Goal: Navigation & Orientation: Find specific page/section

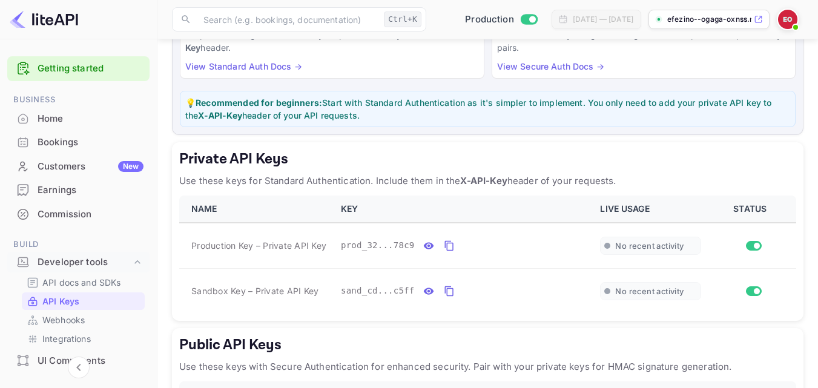
click at [698, 19] on p "efezino--ogaga-oxnss.n..." at bounding box center [709, 19] width 84 height 11
click at [75, 278] on p "API docs and SDKs" at bounding box center [81, 282] width 79 height 13
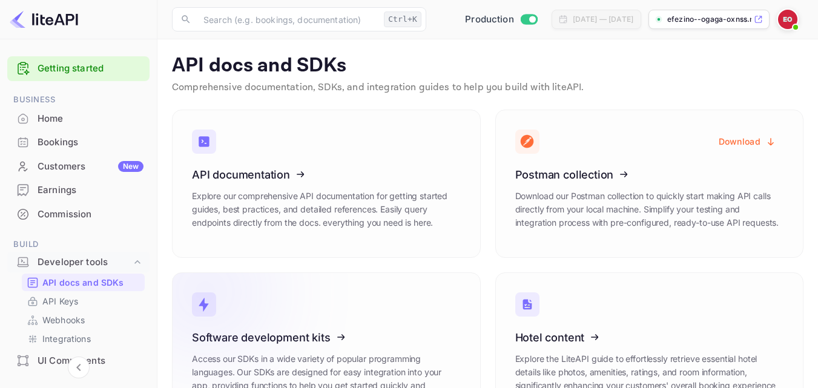
click at [380, 315] on link "Software development kits Access our SDKs in a wide variety of popular programm…" at bounding box center [326, 354] width 309 height 162
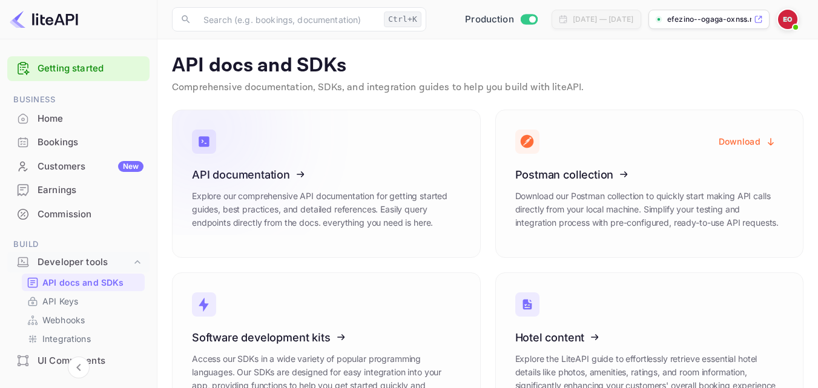
click at [322, 184] on icon at bounding box center [267, 172] width 188 height 125
click at [74, 299] on p "API Keys" at bounding box center [60, 301] width 36 height 13
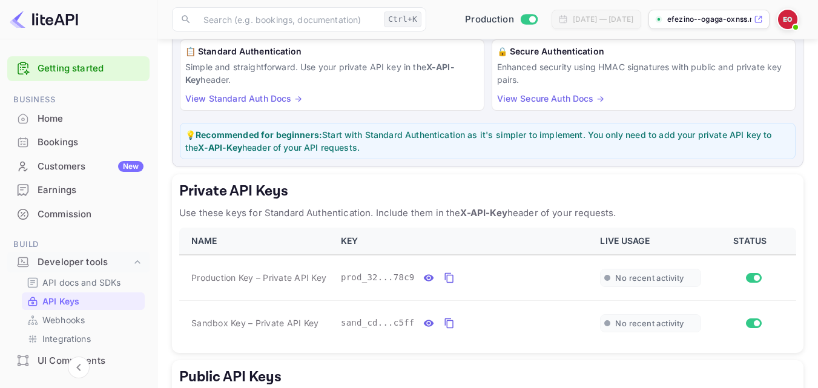
scroll to position [103, 0]
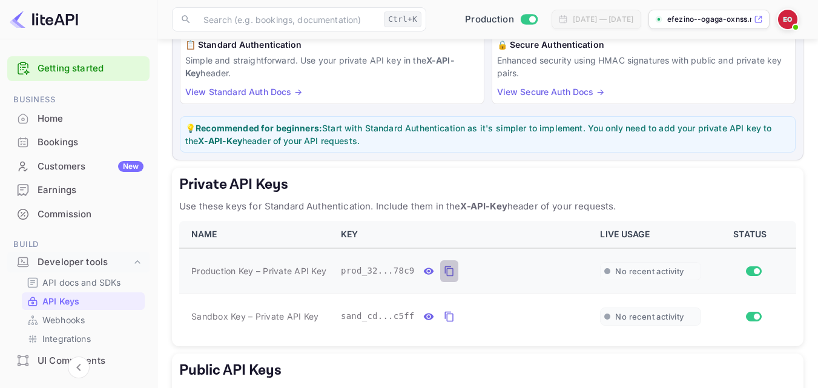
click at [444, 275] on icon "private api keys table" at bounding box center [449, 271] width 11 height 15
click at [102, 147] on div "Bookings" at bounding box center [91, 143] width 106 height 14
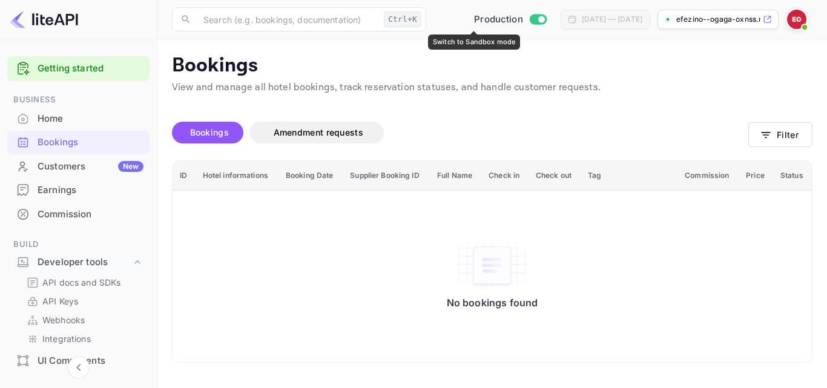
click at [529, 21] on input "Switch to Sandbox mode" at bounding box center [541, 19] width 24 height 8
checkbox input "false"
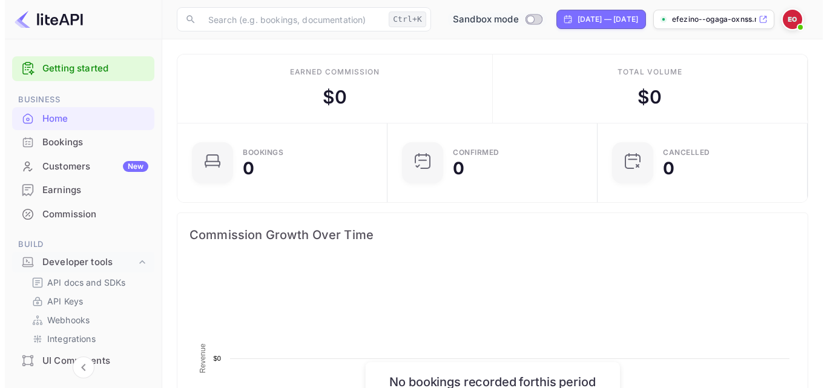
scroll to position [188, 194]
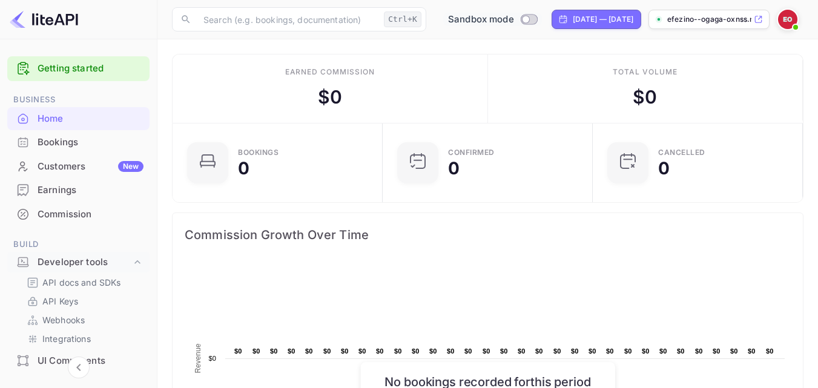
click at [64, 147] on div "Bookings" at bounding box center [91, 143] width 106 height 14
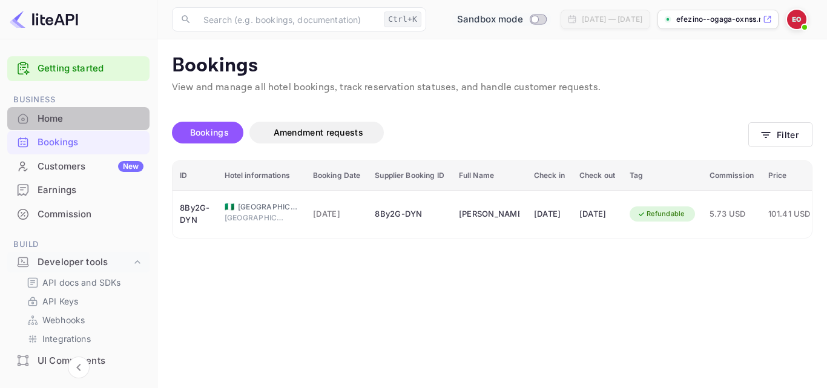
click at [81, 128] on div "Home" at bounding box center [78, 119] width 142 height 24
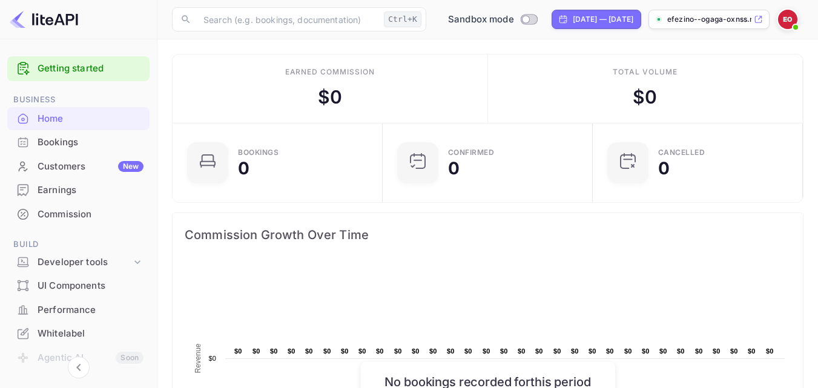
click at [74, 144] on div "Bookings" at bounding box center [91, 143] width 106 height 14
